Goal: Download file/media

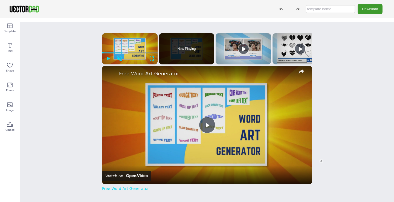
scroll to position [11, 0]
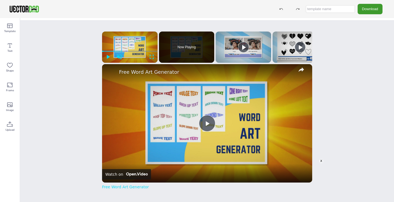
click at [322, 160] on div "X" at bounding box center [321, 161] width 4 height 4
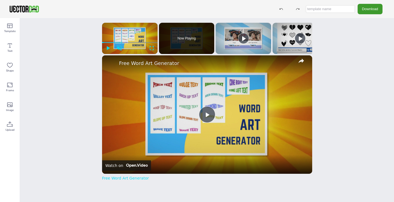
scroll to position [0, 135]
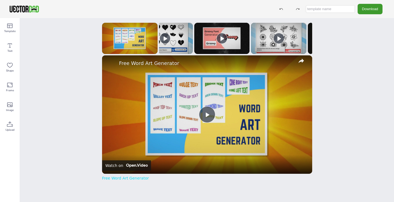
drag, startPoint x: 224, startPoint y: 54, endPoint x: 181, endPoint y: 54, distance: 43.2
click at [181, 54] on div "x Please enable JavaScript Video Player is loading. Play Video Pause Unmute 0:0…" at bounding box center [207, 98] width 210 height 151
drag, startPoint x: 212, startPoint y: 52, endPoint x: 135, endPoint y: 50, distance: 76.9
click at [135, 50] on ol "x Please enable JavaScript Video Player is loading. Play Video Pause Unmute 0:0…" at bounding box center [207, 38] width 210 height 31
click at [160, 54] on div "x Please enable JavaScript Video Player is loading. Play Video Play Unmute 0:04…" at bounding box center [207, 98] width 210 height 151
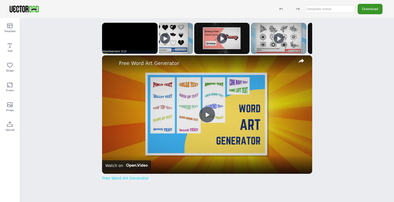
click at [365, 11] on button "Download" at bounding box center [370, 9] width 25 height 10
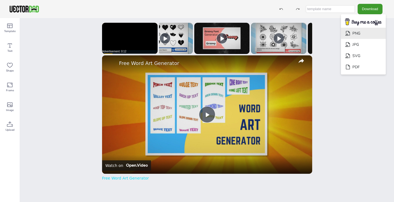
click at [365, 36] on li "PNG" at bounding box center [363, 33] width 45 height 11
